Goal: Information Seeking & Learning: Learn about a topic

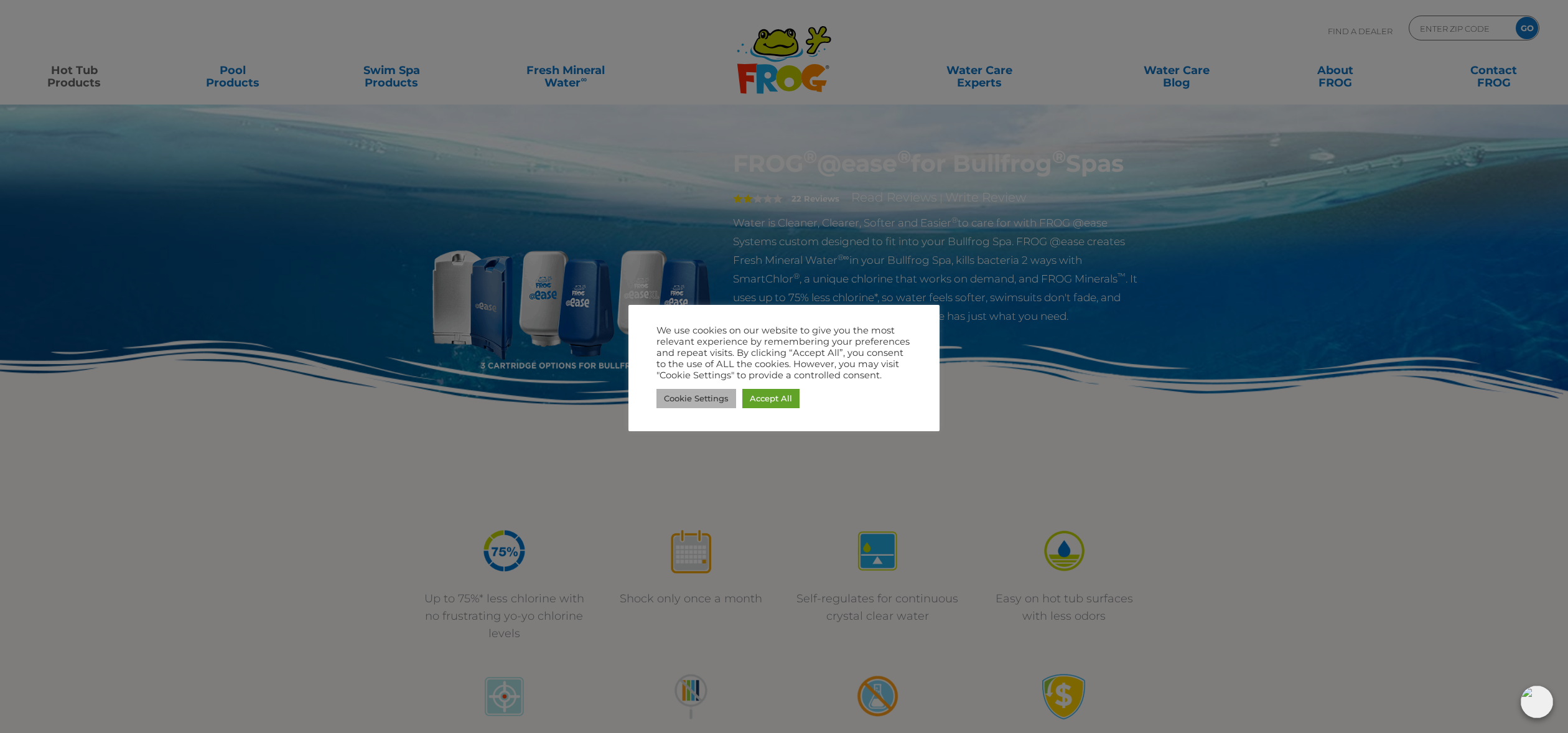
click at [683, 399] on link "Cookie Settings" at bounding box center [696, 399] width 79 height 19
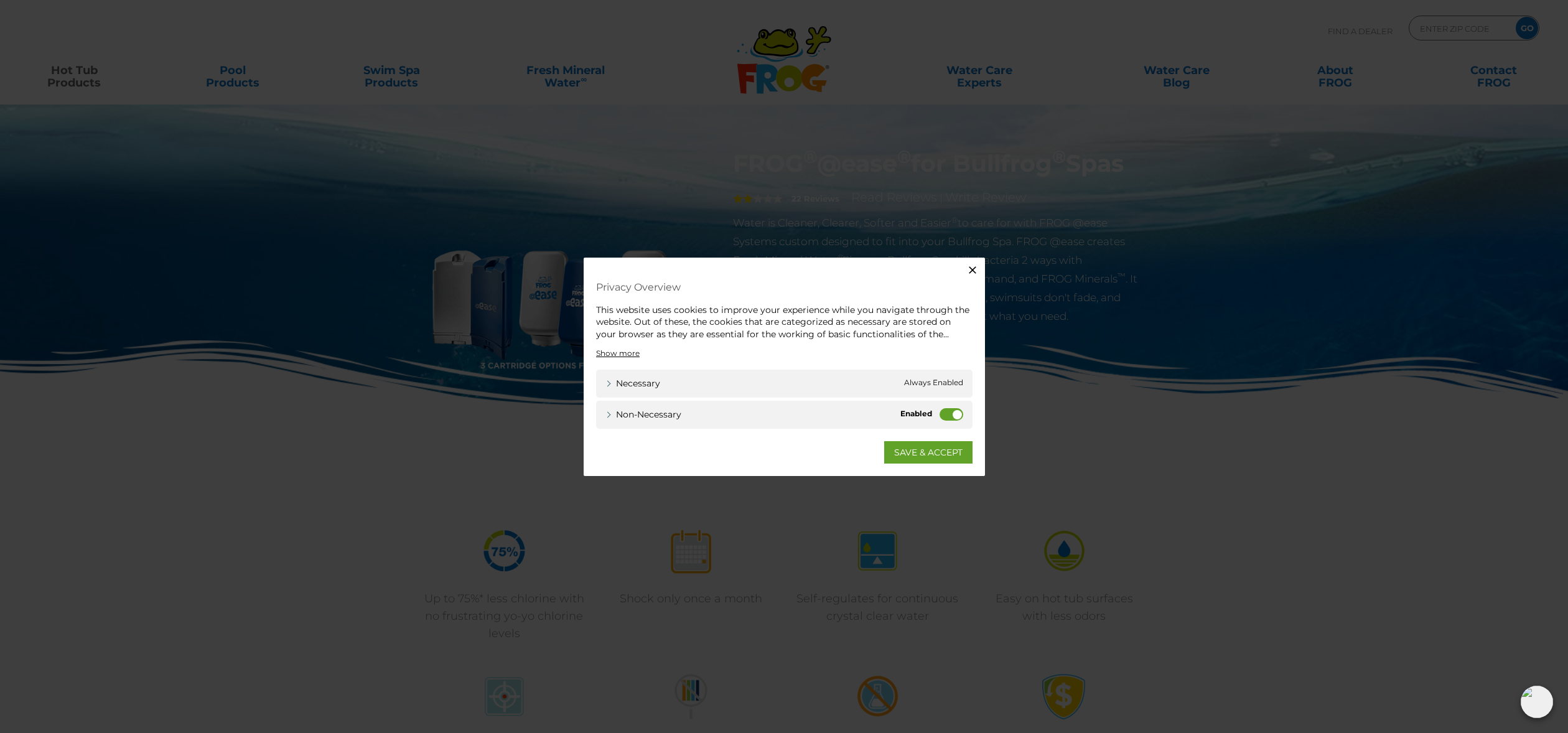
click at [969, 268] on icon "button" at bounding box center [973, 270] width 13 height 13
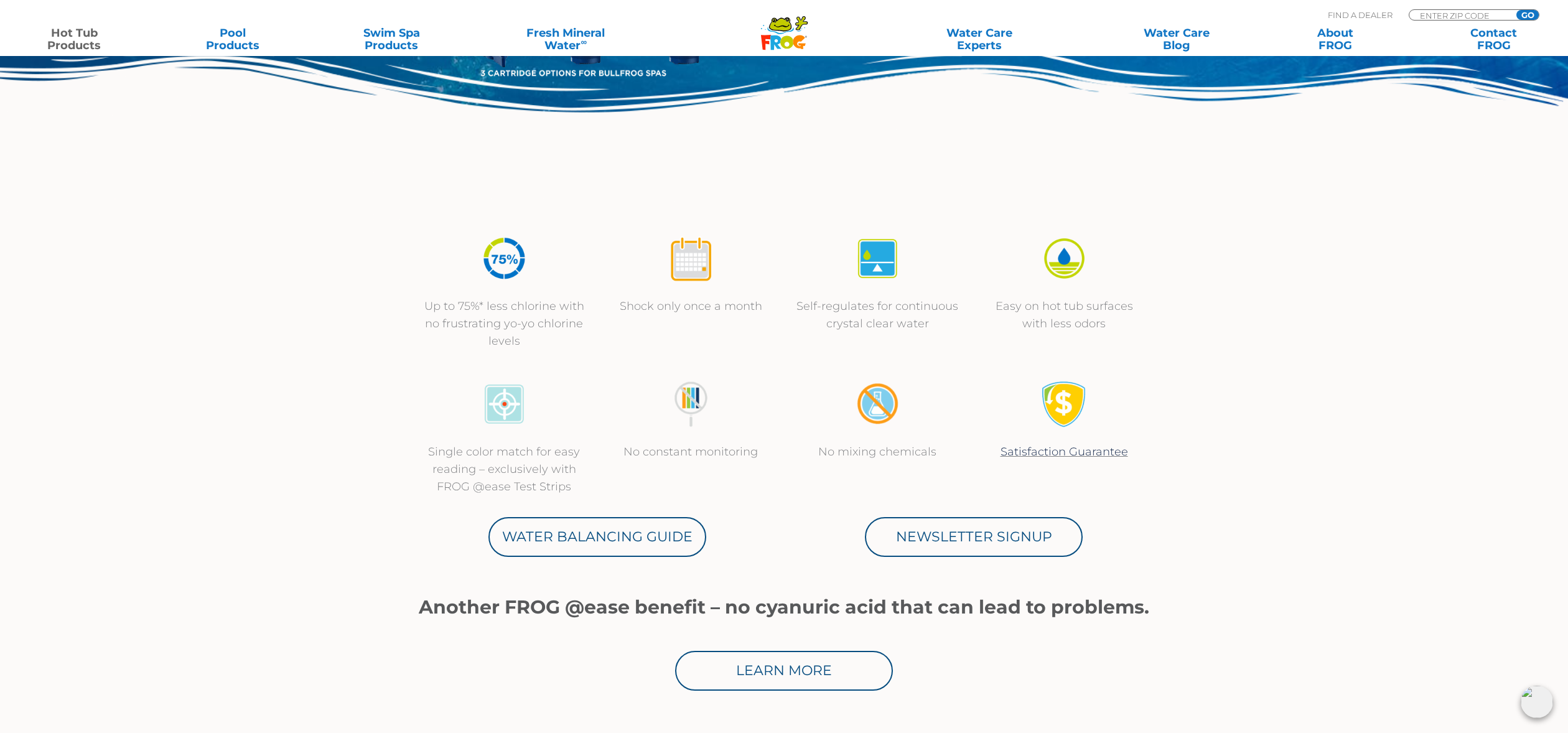
scroll to position [293, 0]
click at [555, 537] on link "Water Balancing Guide" at bounding box center [597, 537] width 218 height 40
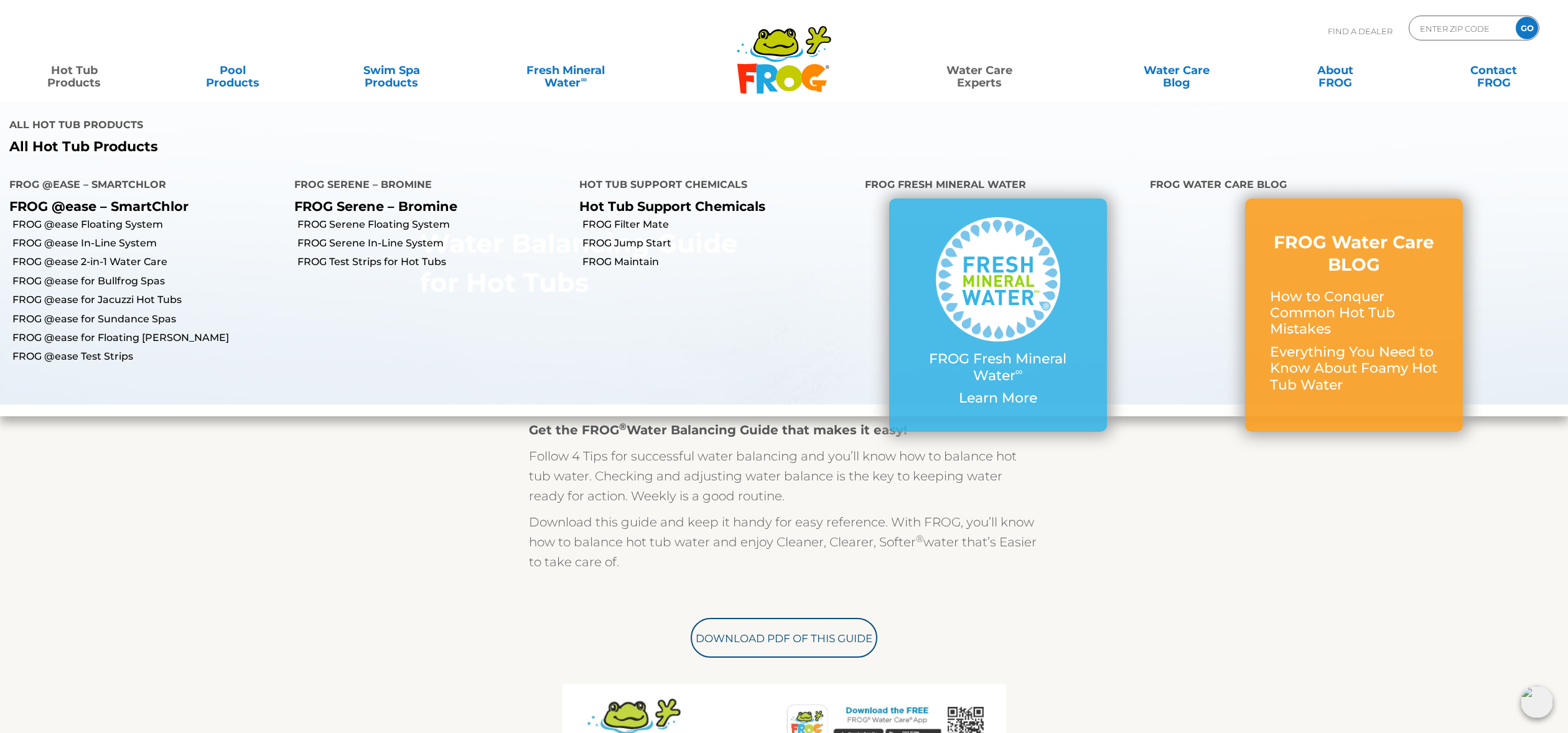
click at [66, 79] on link "Hot Tub Products" at bounding box center [74, 70] width 123 height 25
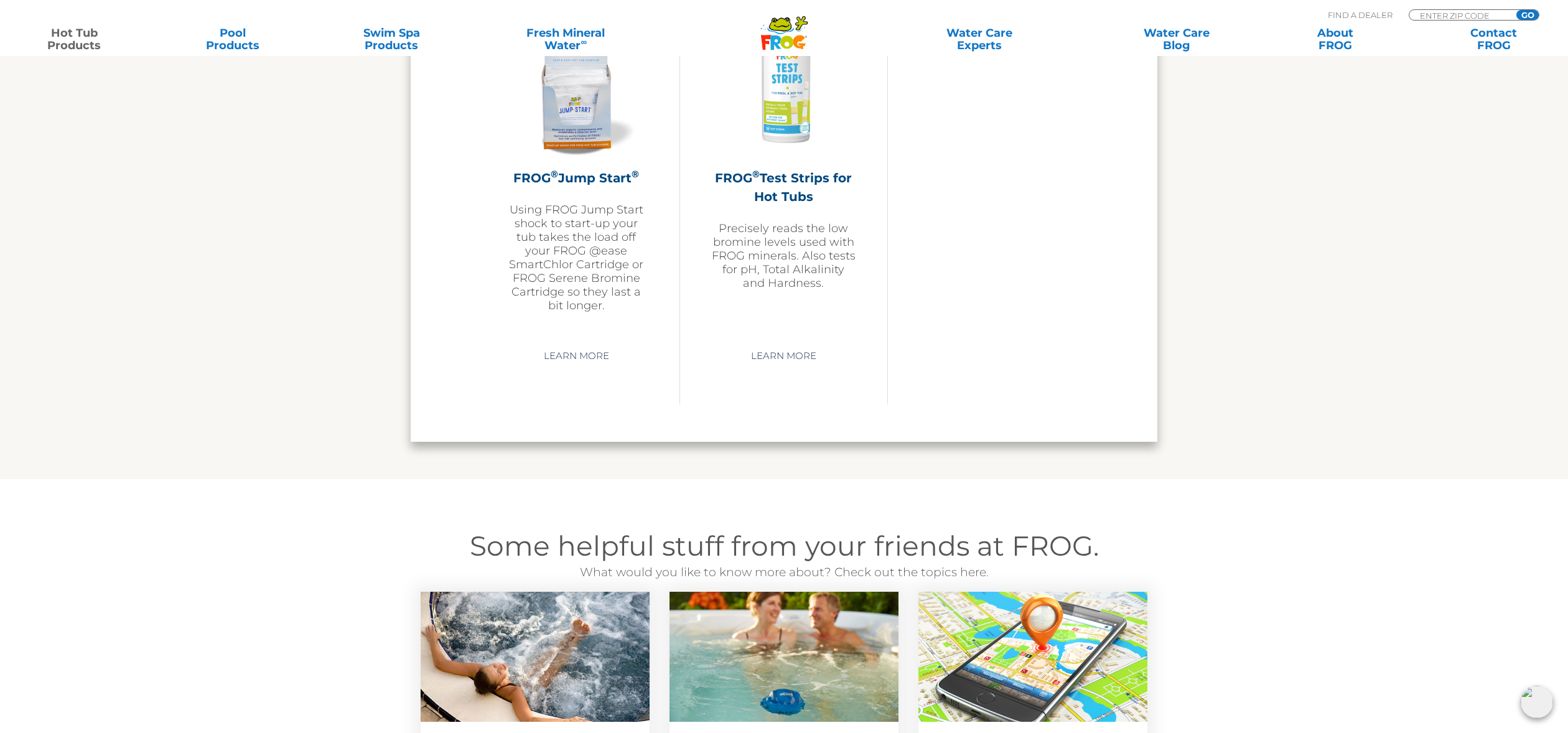
scroll to position [3115, 0]
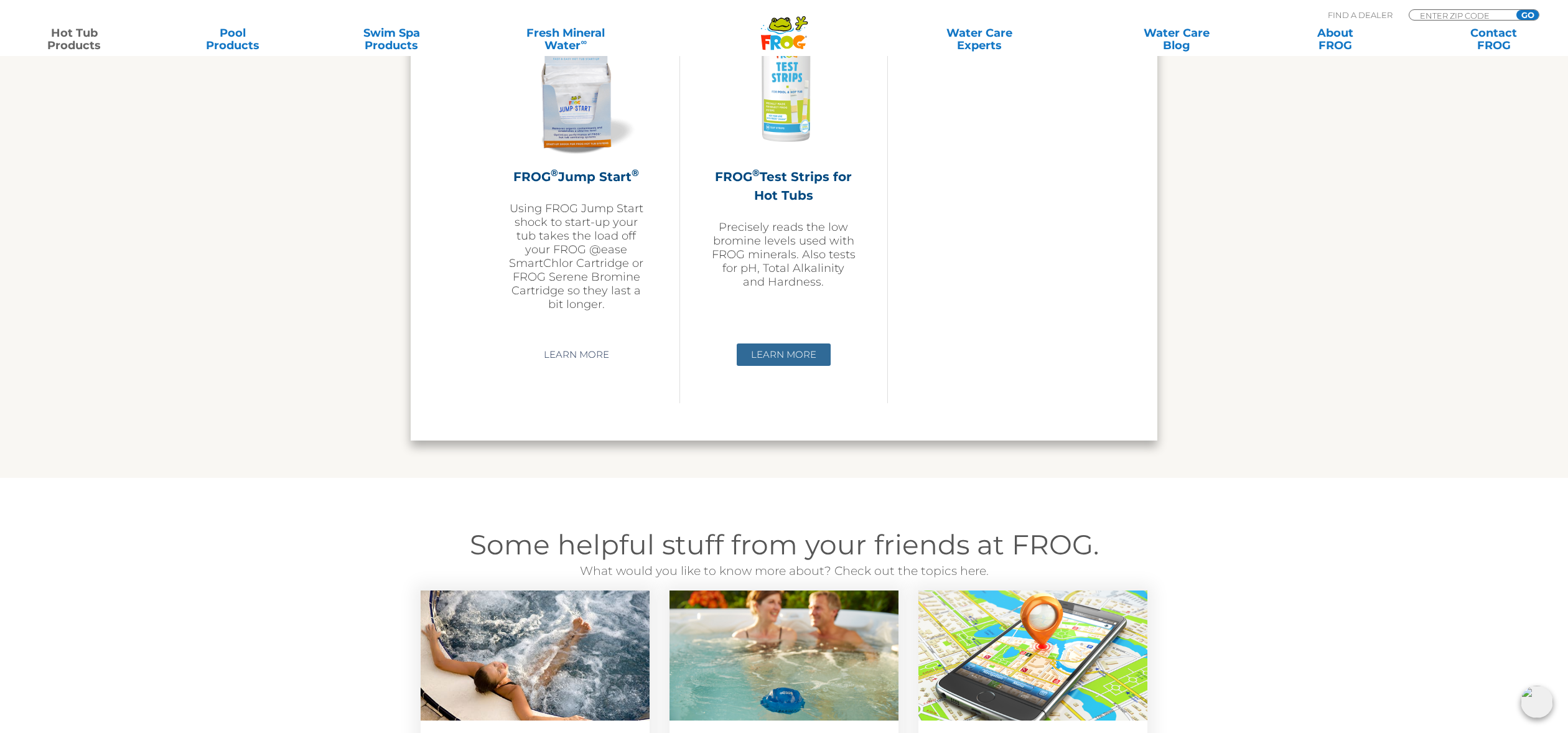
click at [786, 358] on link "Learn More" at bounding box center [784, 355] width 94 height 22
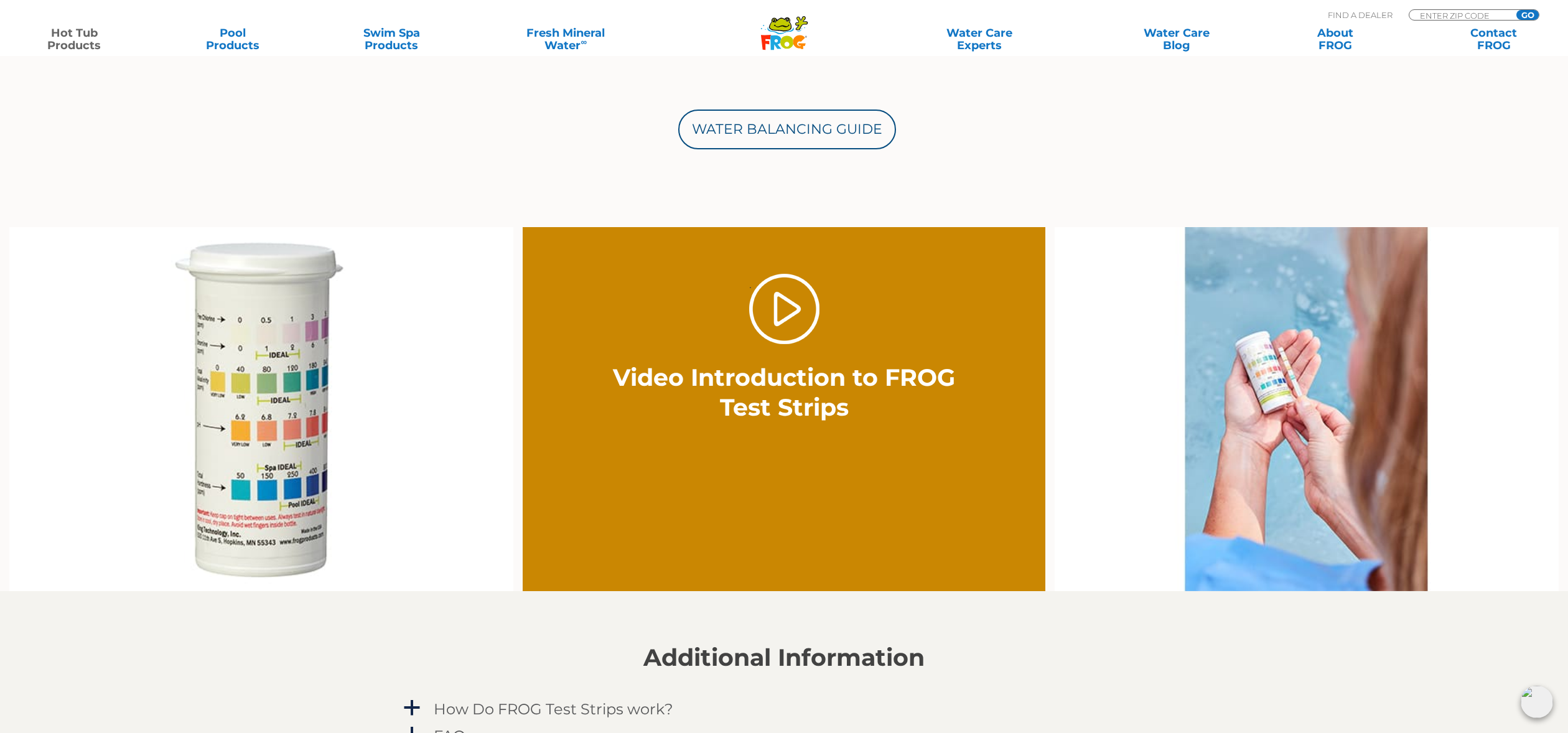
scroll to position [653, 0]
click at [774, 313] on link "." at bounding box center [784, 308] width 71 height 71
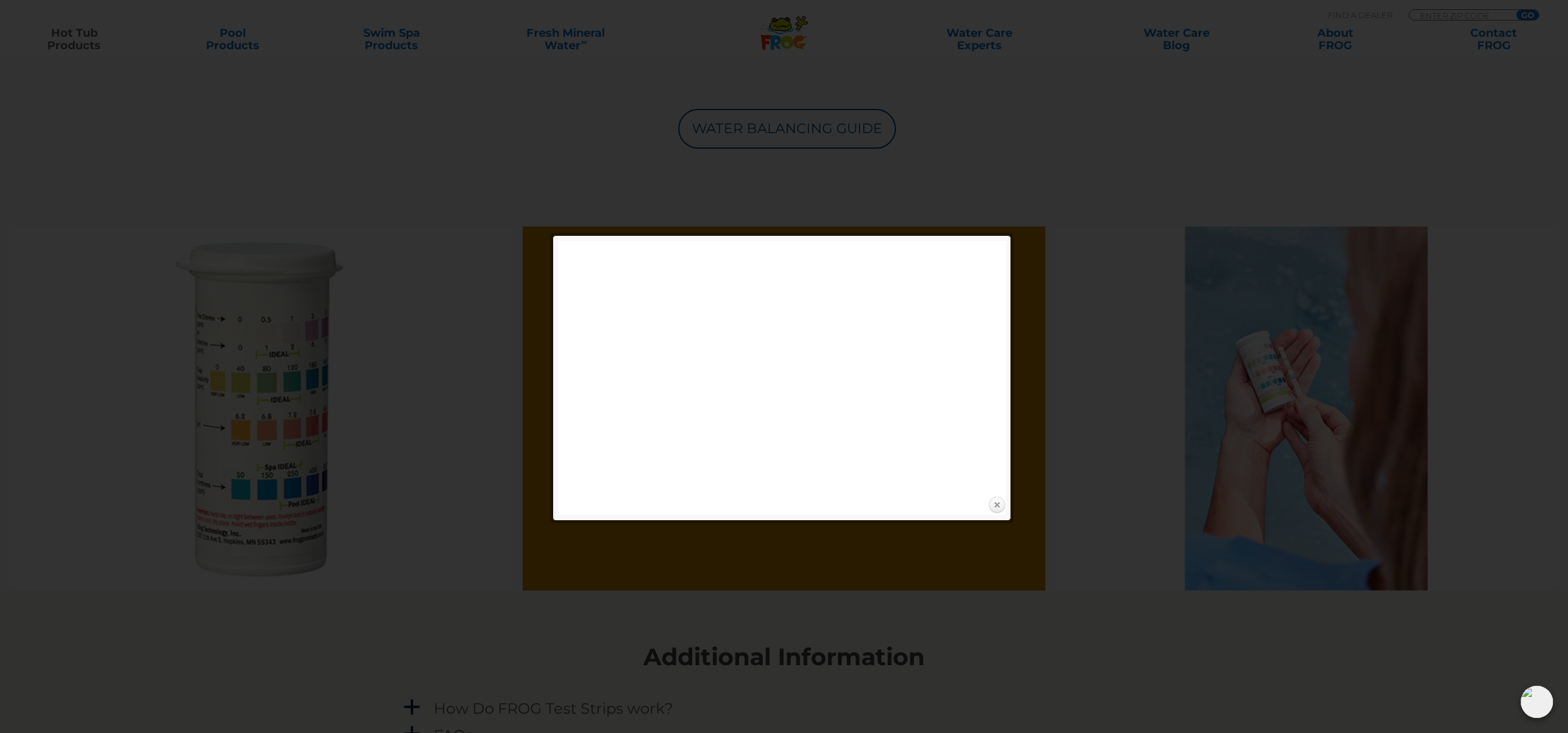
click at [999, 505] on link "Close" at bounding box center [997, 506] width 19 height 19
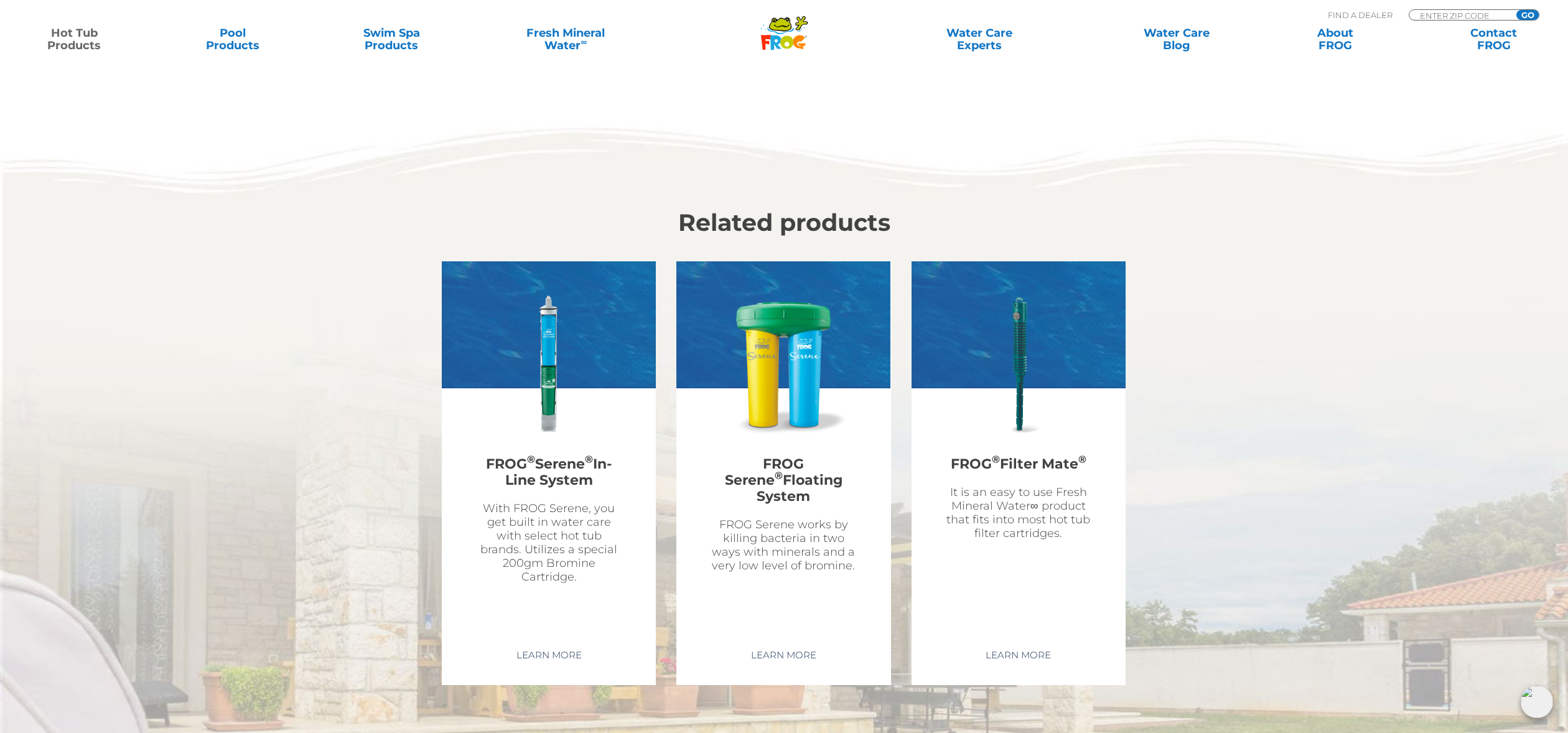
scroll to position [2791, 0]
